Goal: Task Accomplishment & Management: Use online tool/utility

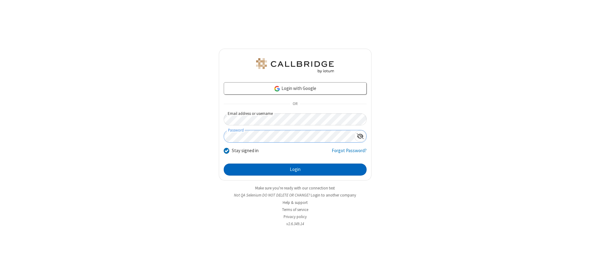
click at [295, 170] on button "Login" at bounding box center [295, 170] width 143 height 12
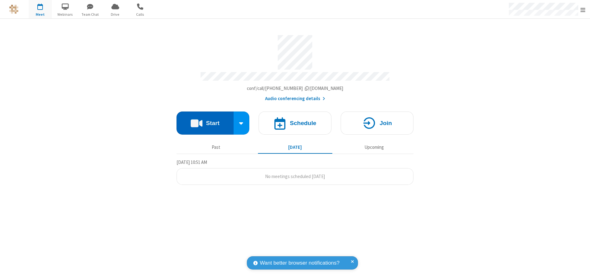
click at [205, 121] on button "Start" at bounding box center [204, 123] width 57 height 23
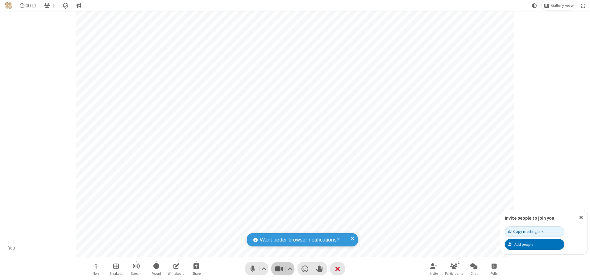
click at [279, 269] on span "Stop video (Alt+V)" at bounding box center [278, 269] width 9 height 9
click at [279, 269] on span "Start video (Alt+V)" at bounding box center [278, 269] width 9 height 9
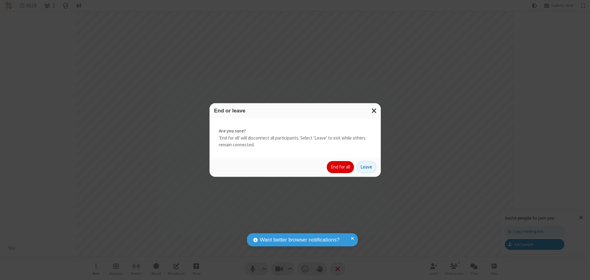
click at [341, 167] on button "End for all" at bounding box center [340, 167] width 27 height 12
